Goal: Task Accomplishment & Management: Manage account settings

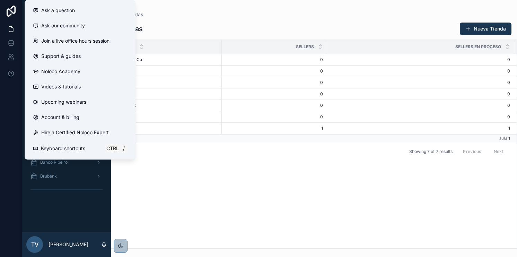
click at [194, 17] on div "Tiendas" at bounding box center [313, 14] width 395 height 7
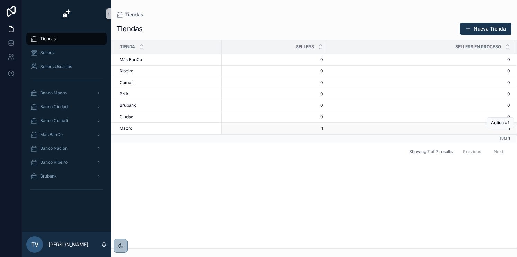
click at [129, 123] on td "[PERSON_NAME]" at bounding box center [166, 128] width 111 height 11
click at [131, 125] on span "Macro" at bounding box center [126, 128] width 13 height 6
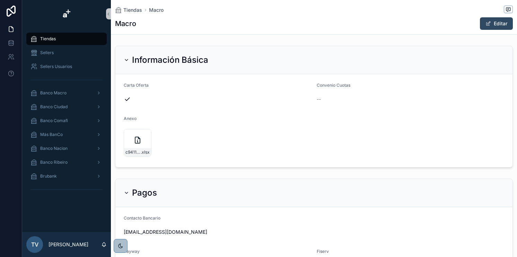
click at [491, 20] on button "Editar" at bounding box center [496, 23] width 33 height 12
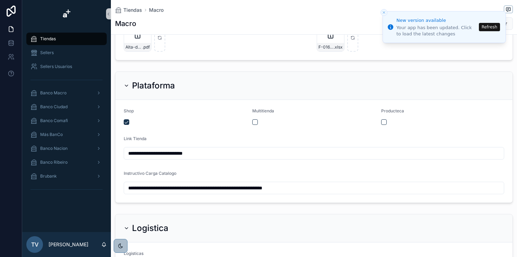
scroll to position [277, 0]
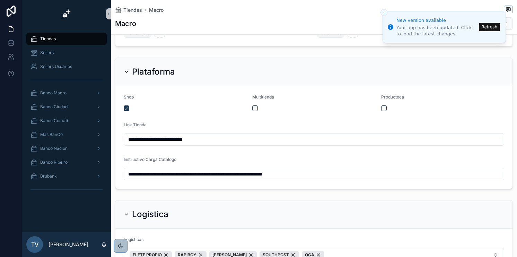
drag, startPoint x: 330, startPoint y: 173, endPoint x: 120, endPoint y: 174, distance: 210.7
click at [120, 174] on form "**********" at bounding box center [313, 137] width 397 height 103
paste input "scrollable content"
type input "**********"
click at [275, 149] on form "**********" at bounding box center [313, 137] width 397 height 103
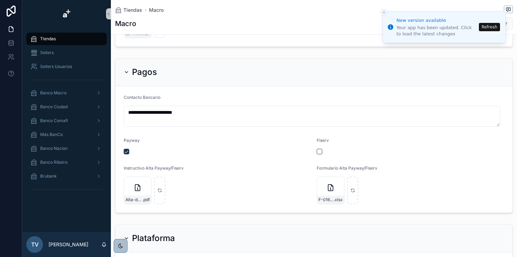
scroll to position [0, 0]
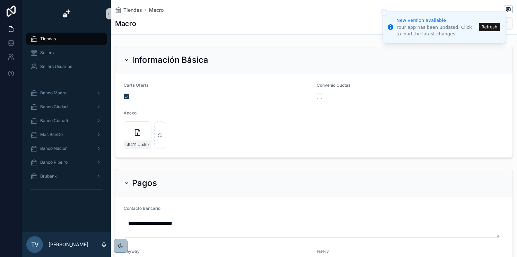
click at [382, 11] on icon "Close toast" at bounding box center [384, 12] width 4 height 4
click at [384, 10] on icon "Close toast" at bounding box center [384, 12] width 4 height 4
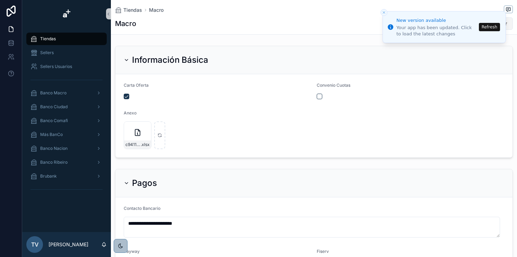
click at [508, 23] on button "Guardar" at bounding box center [493, 23] width 38 height 12
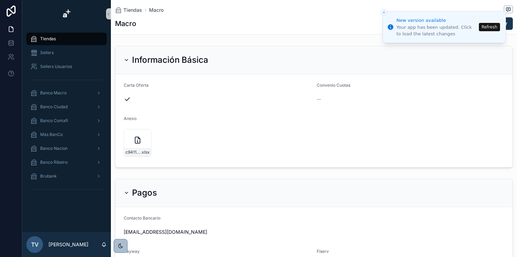
click at [505, 11] on li "New version available Your app has been updated. Click to load the latest chang…" at bounding box center [444, 27] width 123 height 32
click at [491, 25] on button "Refresh" at bounding box center [489, 27] width 21 height 8
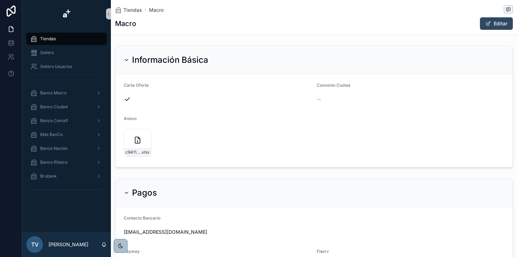
click at [493, 20] on button "Editar" at bounding box center [496, 23] width 33 height 12
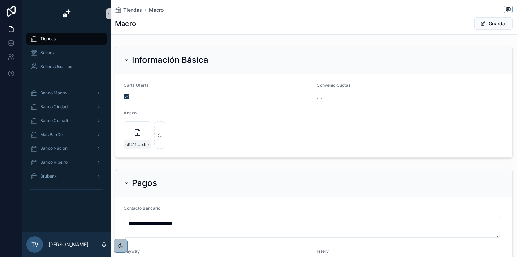
drag, startPoint x: 491, startPoint y: 22, endPoint x: 442, endPoint y: 70, distance: 68.4
click at [491, 22] on button "Guardar" at bounding box center [493, 23] width 38 height 12
